Goal: Task Accomplishment & Management: Manage account settings

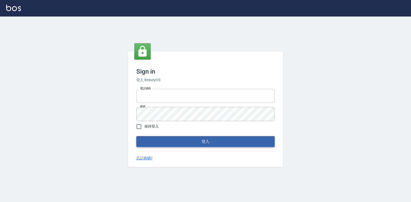
type input "047265856"
click at [209, 145] on button "登入" at bounding box center [205, 141] width 138 height 11
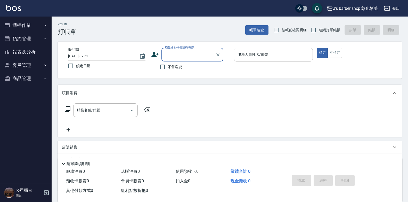
click at [25, 23] on button "櫃檯作業" at bounding box center [25, 25] width 47 height 13
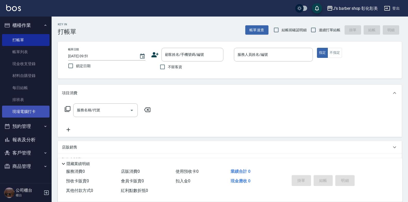
click at [34, 111] on link "現場電腦打卡" at bounding box center [25, 112] width 47 height 12
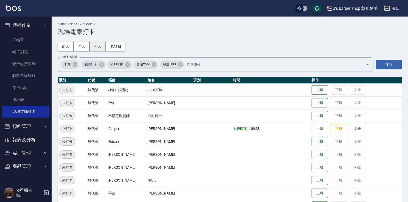
click at [100, 46] on button "今天" at bounding box center [98, 47] width 16 height 10
click at [31, 126] on button "預約管理" at bounding box center [25, 125] width 47 height 13
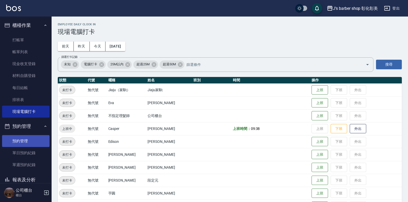
click at [39, 142] on link "預約管理" at bounding box center [25, 141] width 47 height 12
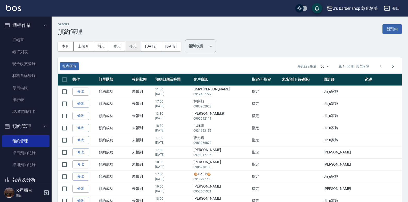
click at [134, 42] on button "今天" at bounding box center [133, 47] width 16 height 10
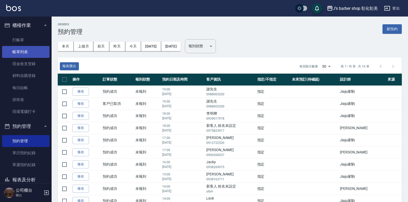
click at [34, 53] on link "帳單列表" at bounding box center [25, 52] width 47 height 12
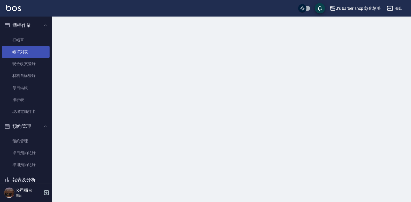
click at [34, 53] on link "帳單列表" at bounding box center [25, 52] width 47 height 12
